Goal: Information Seeking & Learning: Find specific fact

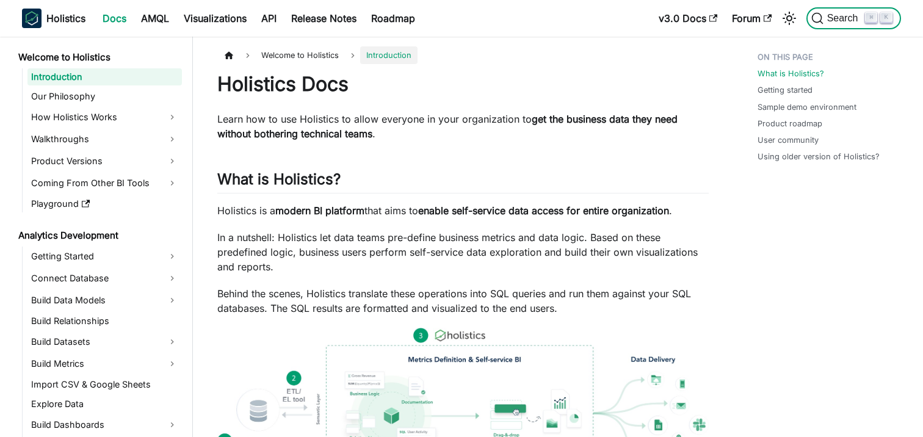
click at [861, 16] on span "Search" at bounding box center [844, 18] width 42 height 11
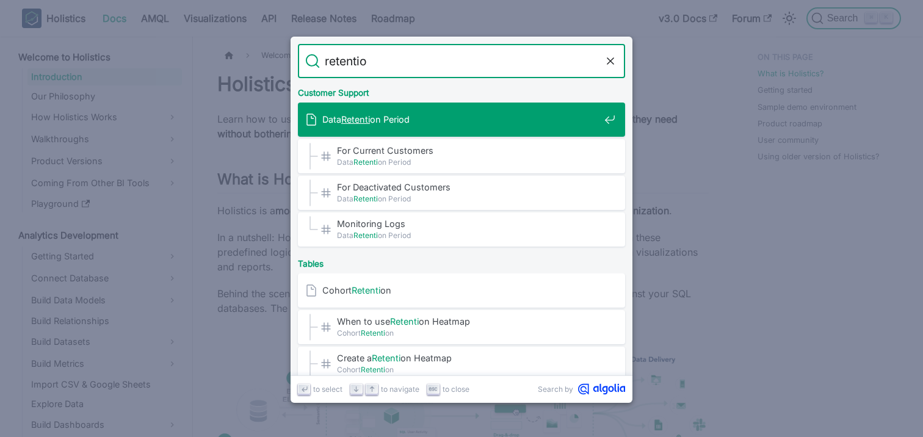
type input "retention"
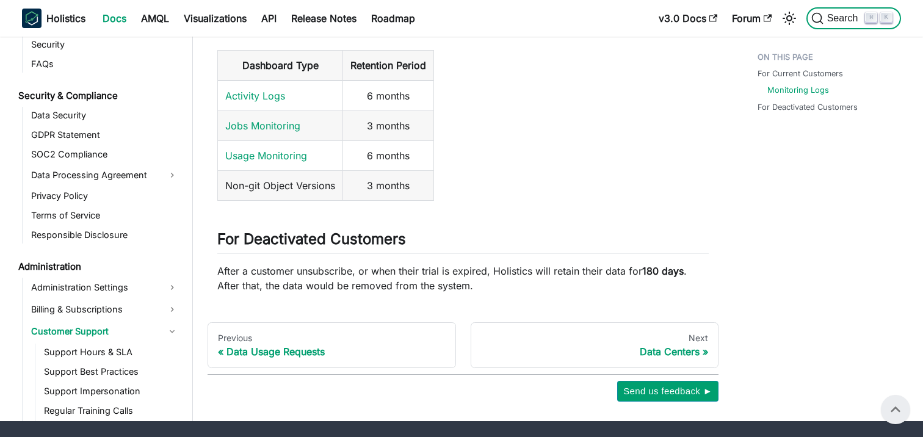
scroll to position [208, 0]
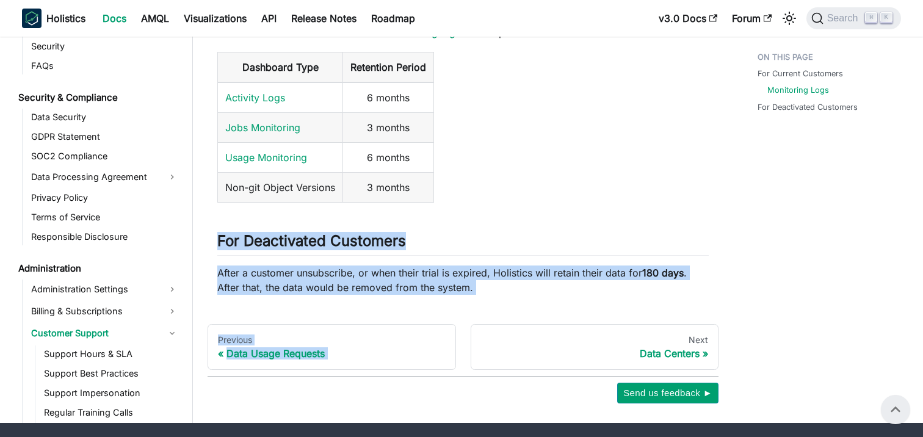
drag, startPoint x: 563, startPoint y: 297, endPoint x: 298, endPoint y: 223, distance: 274.8
click at [298, 223] on div "Administration Customer Support Data Retention Period On this page Data Retenti…" at bounding box center [463, 120] width 511 height 565
click at [430, 259] on div "Data Retention Period This page describes Holistics data retention policy. For …" at bounding box center [462, 79] width 491 height 430
drag, startPoint x: 480, startPoint y: 287, endPoint x: 213, endPoint y: 237, distance: 271.4
click at [213, 237] on article "Administration Customer Support Data Retention Period On this page Data Retenti…" at bounding box center [463, 66] width 511 height 457
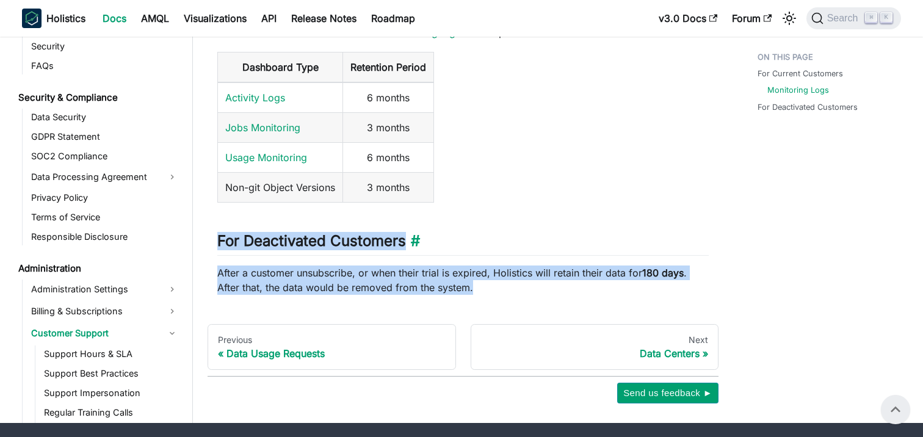
click at [256, 247] on h2 "For Deactivated Customers ​" at bounding box center [462, 243] width 491 height 23
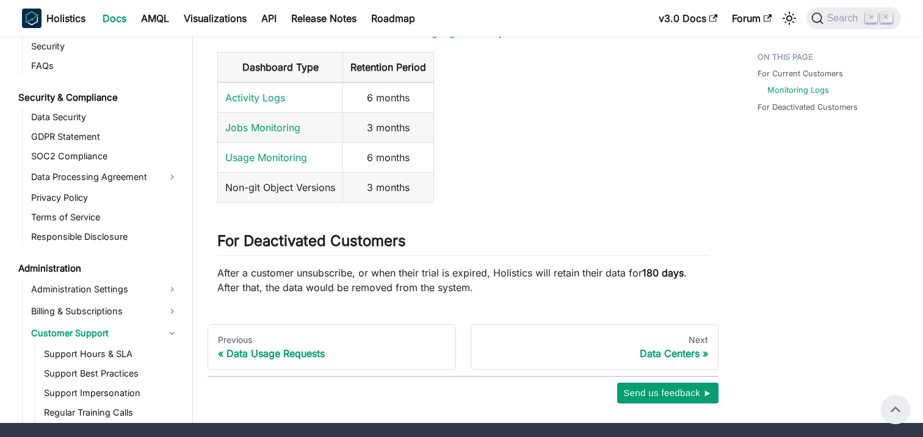
click at [322, 269] on p "After a customer unsubscribe, or when their trial is expired, Holistics will re…" at bounding box center [462, 280] width 491 height 29
click at [513, 132] on table "Dashboard Type Retention Period Activity Logs 6 months Jobs Monitoring 3 months…" at bounding box center [462, 127] width 491 height 151
